Goal: Transaction & Acquisition: Purchase product/service

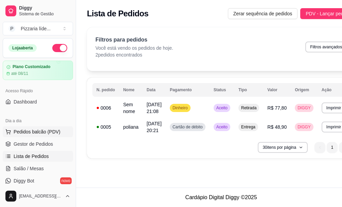
click at [36, 130] on span "Pedidos balcão (PDV)" at bounding box center [37, 131] width 47 height 7
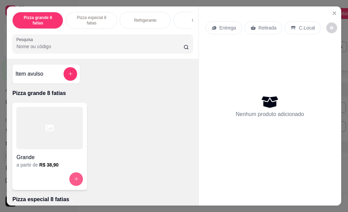
click at [71, 173] on button "increase-product-quantity" at bounding box center [76, 180] width 14 height 14
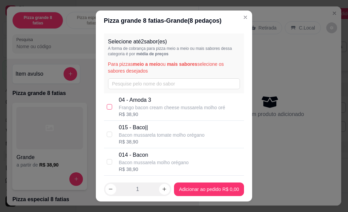
click at [107, 108] on input "checkbox" at bounding box center [109, 106] width 5 height 5
checkbox input "true"
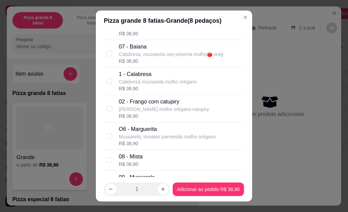
scroll to position [204, 0]
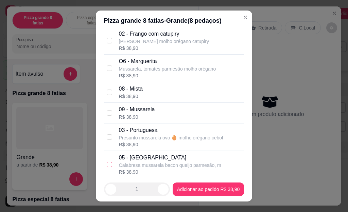
click at [107, 167] on input "checkbox" at bounding box center [109, 164] width 5 height 5
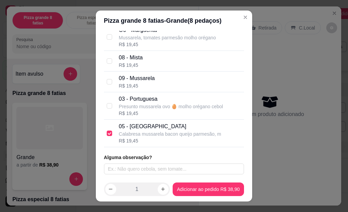
scroll to position [11, 0]
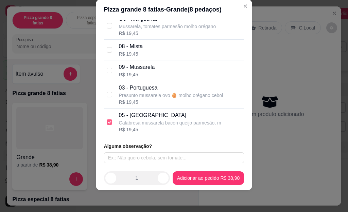
click at [107, 125] on input "checkbox" at bounding box center [109, 122] width 5 height 5
checkbox input "false"
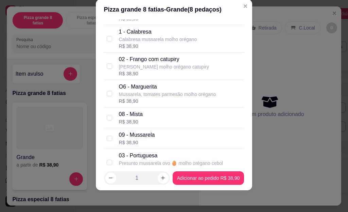
scroll to position [133, 0]
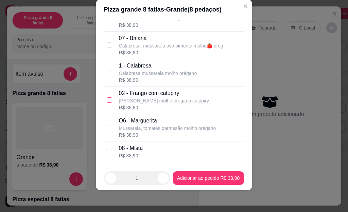
click at [107, 101] on input "checkbox" at bounding box center [109, 100] width 5 height 5
checkbox input "true"
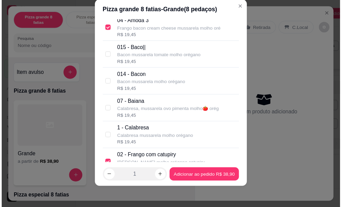
scroll to position [102, 0]
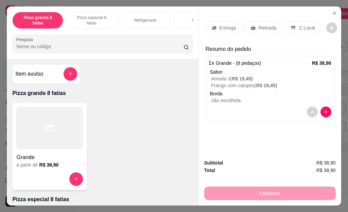
click at [261, 24] on p "Retirada" at bounding box center [268, 27] width 18 height 7
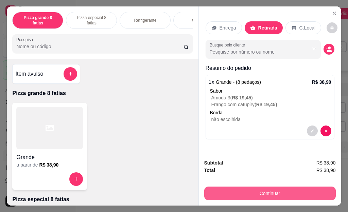
click at [243, 187] on button "Continuar" at bounding box center [270, 194] width 132 height 14
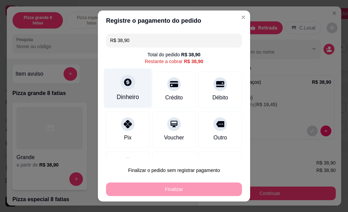
click at [120, 88] on div at bounding box center [127, 82] width 15 height 15
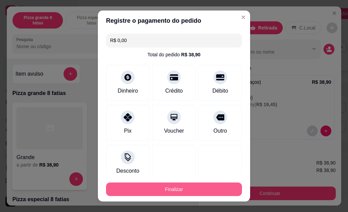
click at [189, 191] on button "Finalizar" at bounding box center [174, 190] width 136 height 14
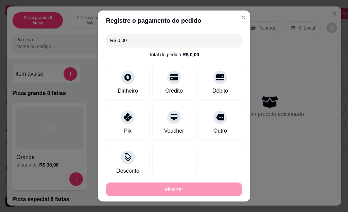
type input "-R$ 38,90"
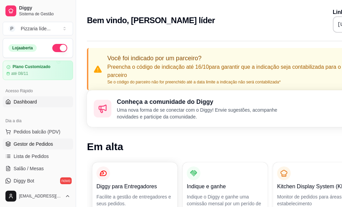
click at [34, 143] on span "Gestor de Pedidos" at bounding box center [33, 143] width 39 height 7
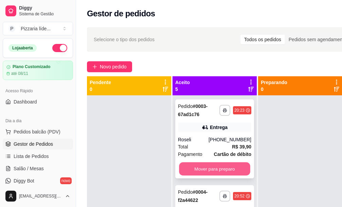
click at [230, 171] on button "Mover para preparo" at bounding box center [214, 168] width 71 height 13
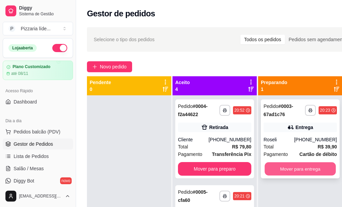
click at [292, 168] on button "Mover para entrega" at bounding box center [300, 168] width 71 height 13
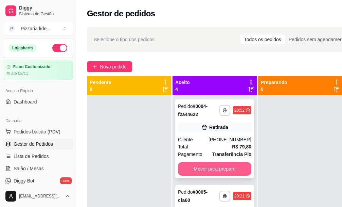
click at [194, 172] on button "Mover para preparo" at bounding box center [214, 169] width 73 height 14
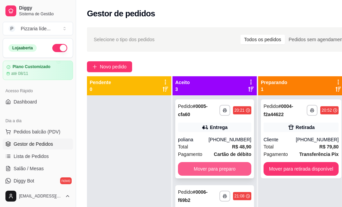
click at [202, 170] on button "Mover para preparo" at bounding box center [214, 169] width 73 height 14
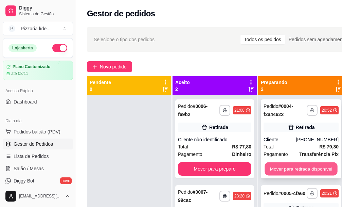
click at [275, 169] on button "Mover para retirada disponível" at bounding box center [301, 168] width 73 height 13
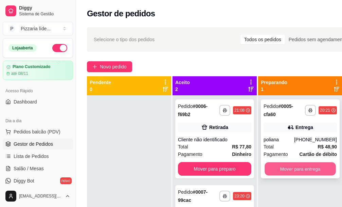
click at [276, 168] on button "Mover para entrega" at bounding box center [300, 168] width 71 height 13
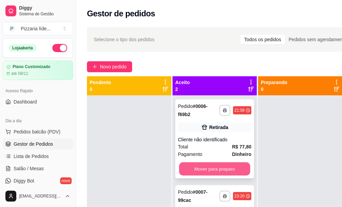
click at [202, 167] on button "Mover para preparo" at bounding box center [214, 168] width 71 height 13
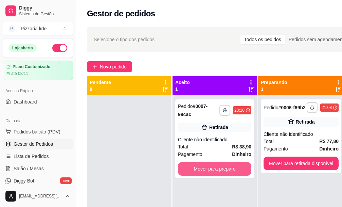
click at [202, 167] on button "Mover para preparo" at bounding box center [214, 169] width 73 height 14
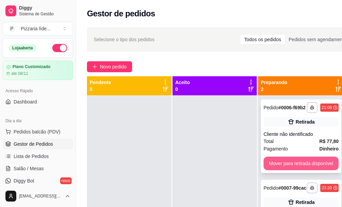
click at [277, 167] on button "Mover para retirada disponível" at bounding box center [301, 163] width 75 height 14
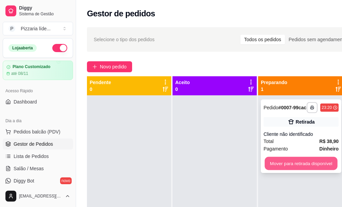
click at [277, 165] on button "Mover para retirada disponível" at bounding box center [301, 163] width 73 height 13
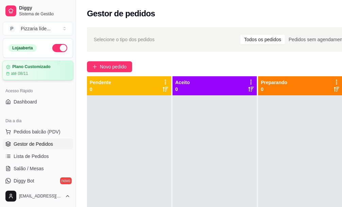
click at [57, 76] on div at bounding box center [65, 69] width 16 height 16
click at [46, 130] on span "Pedidos balcão (PDV)" at bounding box center [37, 131] width 47 height 7
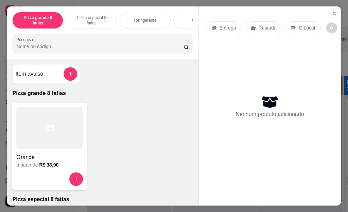
click at [54, 131] on div at bounding box center [49, 128] width 67 height 42
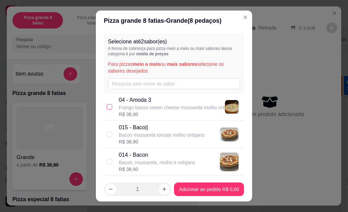
click at [107, 107] on input "checkbox" at bounding box center [109, 106] width 5 height 5
checkbox input "true"
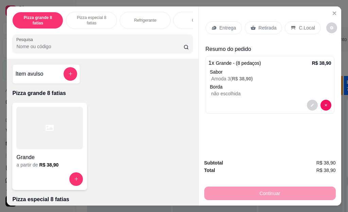
click at [48, 130] on icon at bounding box center [50, 128] width 8 height 6
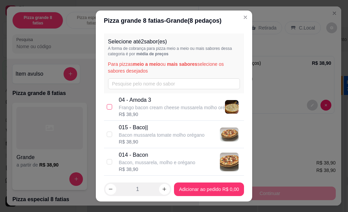
click at [107, 106] on input "checkbox" at bounding box center [109, 106] width 5 height 5
checkbox input "true"
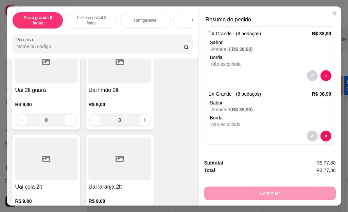
scroll to position [1020, 0]
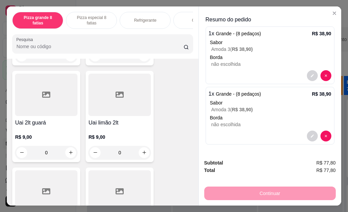
click at [46, 115] on div at bounding box center [46, 95] width 63 height 42
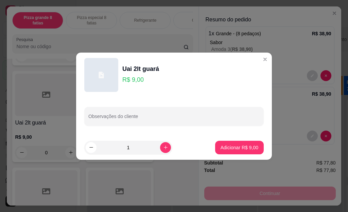
click at [236, 146] on p "Adicionar R$ 9,00" at bounding box center [240, 147] width 38 height 7
type input "1"
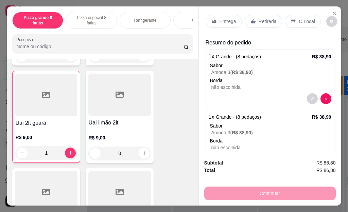
scroll to position [0, 0]
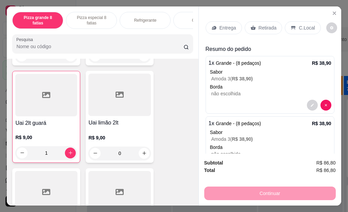
click at [216, 25] on div "Entrega" at bounding box center [224, 27] width 36 height 13
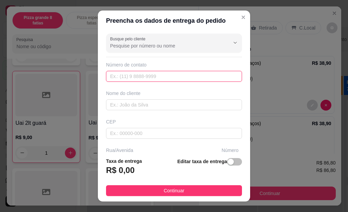
click at [115, 74] on input "text" at bounding box center [174, 76] width 136 height 11
type input "3"
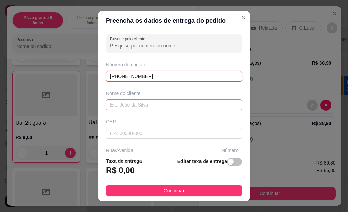
type input "(27) 98113-2619"
click at [141, 100] on input "text" at bounding box center [174, 105] width 136 height 11
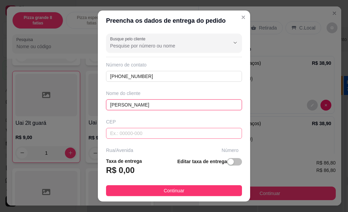
scroll to position [34, 0]
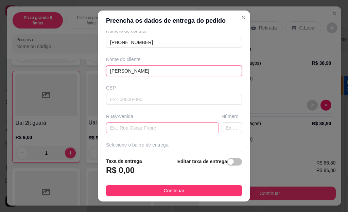
type input "renata"
click at [141, 126] on input "text" at bounding box center [162, 128] width 113 height 11
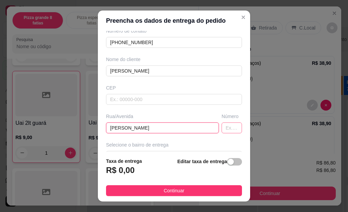
type input "alexandre de queiroz da silva"
click at [222, 130] on input "text" at bounding box center [232, 128] width 20 height 11
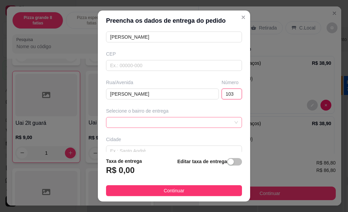
click at [223, 119] on div at bounding box center [174, 122] width 136 height 11
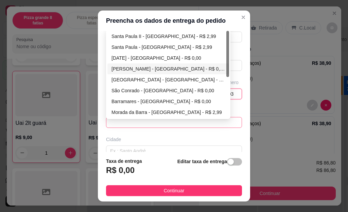
type input "103"
click at [148, 69] on div "Ulisses Guimarães - Vila Velha - R$ 0,00" at bounding box center [168, 68] width 114 height 7
type input "[GEOGRAPHIC_DATA]"
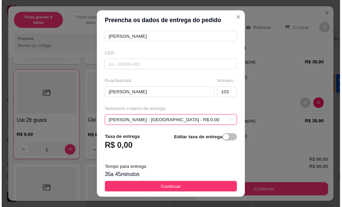
scroll to position [11, 0]
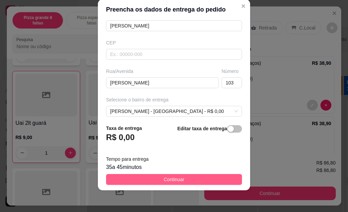
click at [176, 181] on span "Continuar" at bounding box center [174, 179] width 21 height 7
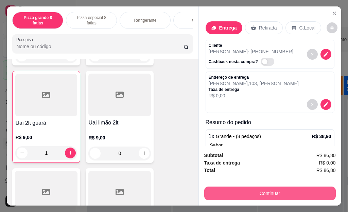
click at [285, 194] on button "Continuar" at bounding box center [270, 194] width 132 height 14
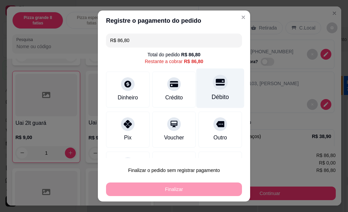
click at [203, 92] on div "Débito" at bounding box center [220, 89] width 48 height 40
type input "R$ 0,00"
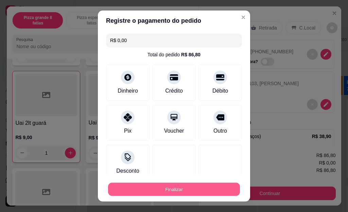
click at [157, 186] on button "Finalizar" at bounding box center [174, 189] width 132 height 13
